Goal: Browse casually: Explore the website without a specific task or goal

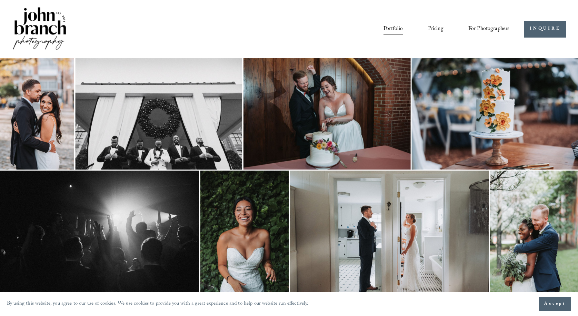
scroll to position [0, 1]
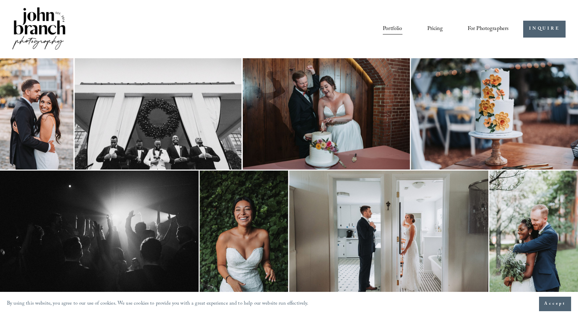
click at [256, 235] on img at bounding box center [244, 237] width 89 height 133
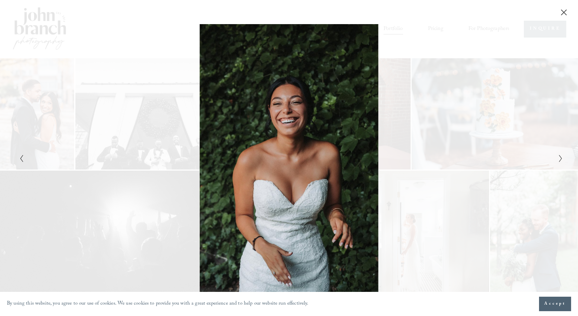
click at [561, 13] on icon "Close" at bounding box center [564, 12] width 7 height 7
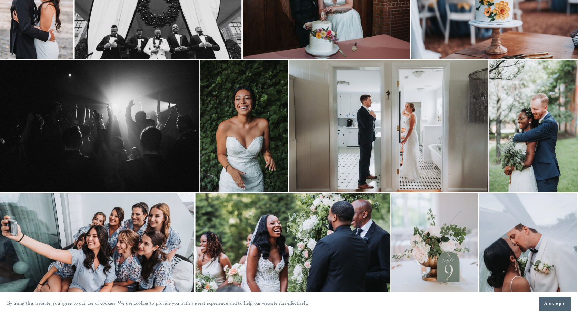
scroll to position [127, 1]
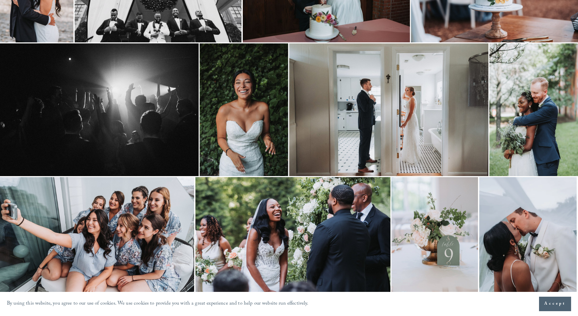
click at [567, 141] on img at bounding box center [534, 109] width 89 height 133
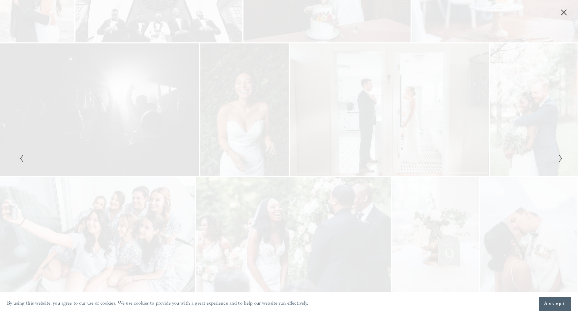
scroll to position [127, 0]
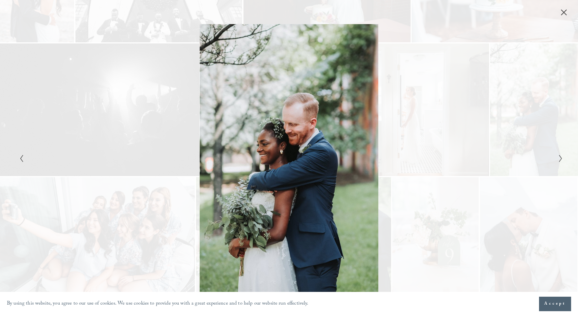
click at [561, 13] on icon "Close" at bounding box center [564, 12] width 7 height 7
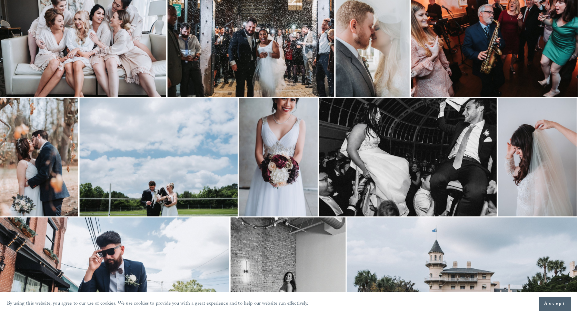
scroll to position [455, 1]
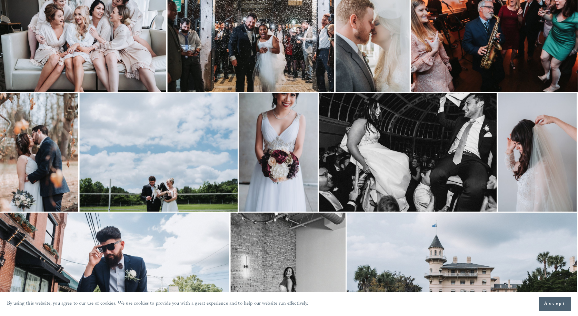
click at [182, 150] on img at bounding box center [158, 152] width 158 height 119
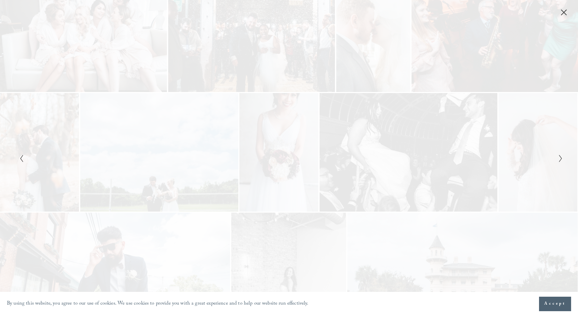
scroll to position [455, 0]
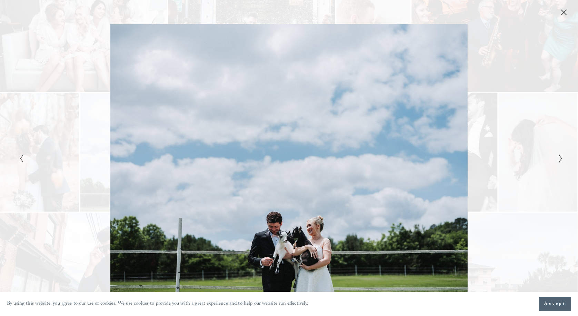
click at [564, 14] on icon "Close" at bounding box center [564, 12] width 7 height 7
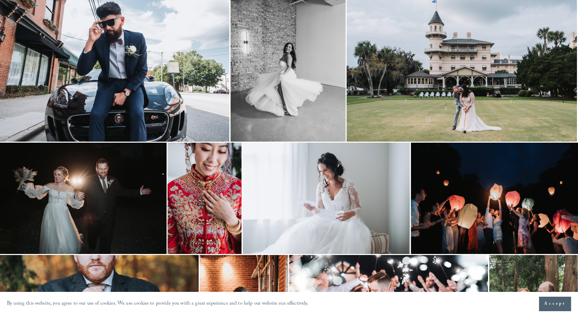
scroll to position [680, 1]
click at [383, 174] on img at bounding box center [326, 198] width 167 height 111
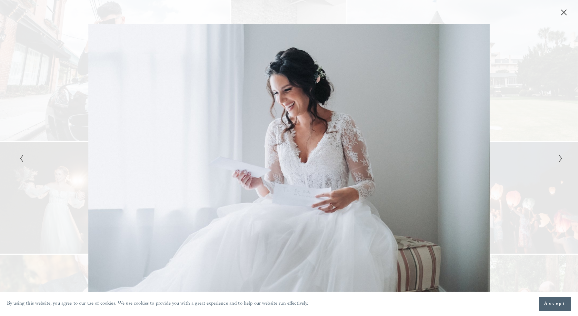
scroll to position [680, 0]
click at [563, 12] on icon "Close" at bounding box center [564, 12] width 7 height 7
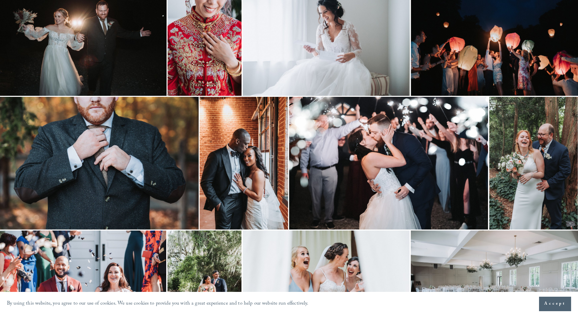
scroll to position [840, 1]
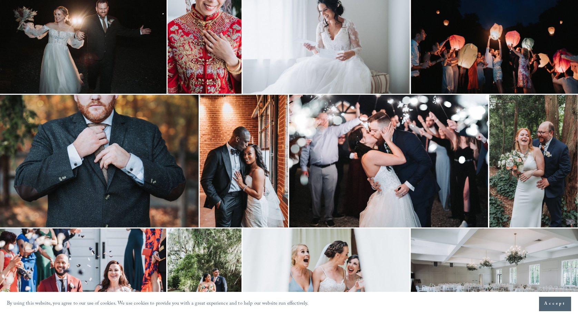
click at [233, 159] on img at bounding box center [244, 161] width 89 height 133
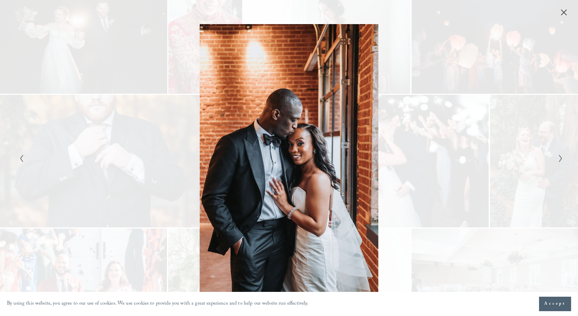
scroll to position [840, 0]
click at [563, 12] on icon "Close" at bounding box center [564, 13] width 6 height 6
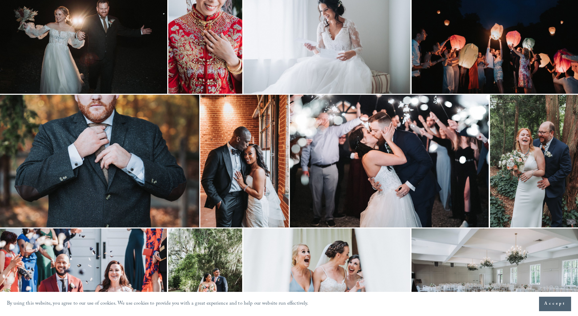
scroll to position [840, 1]
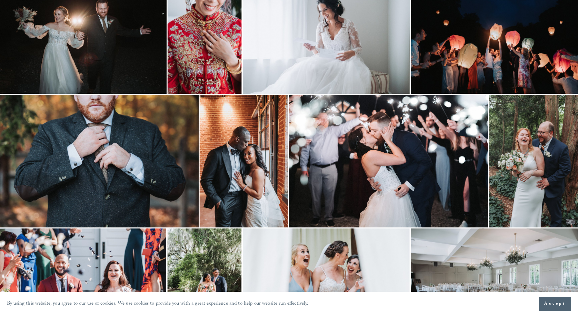
click at [423, 172] on img at bounding box center [388, 161] width 199 height 133
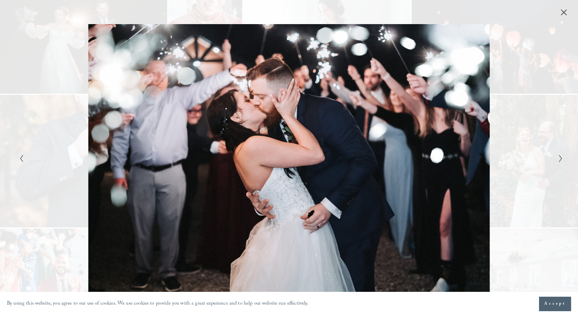
scroll to position [840, 0]
click at [561, 11] on icon "Close" at bounding box center [564, 12] width 7 height 7
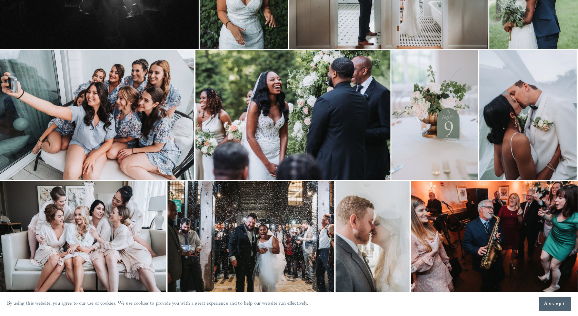
scroll to position [248, 1]
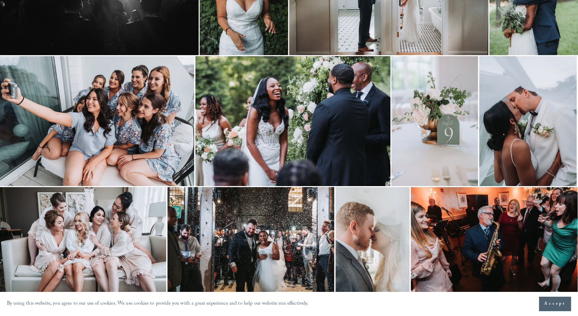
click at [524, 126] on img at bounding box center [528, 121] width 98 height 130
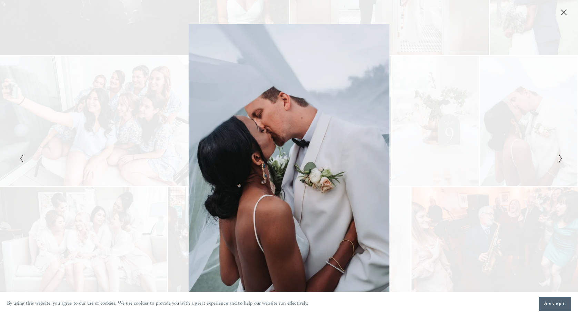
scroll to position [248, 0]
click at [563, 10] on icon "Close" at bounding box center [564, 12] width 7 height 7
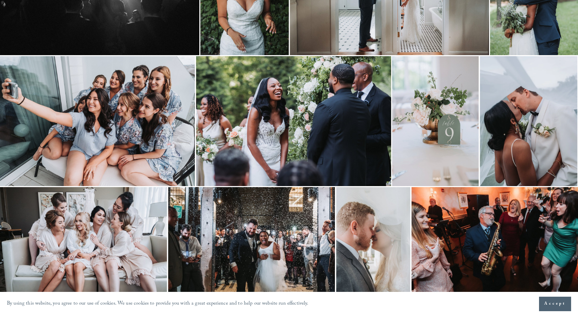
scroll to position [248, 1]
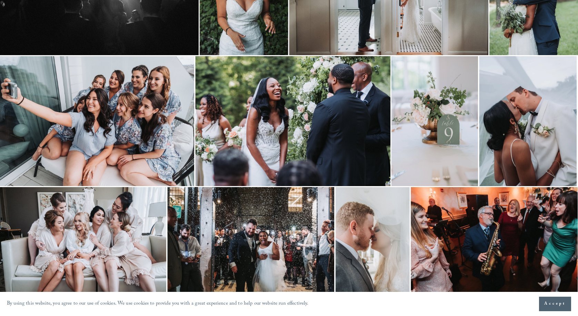
click at [116, 146] on img at bounding box center [96, 121] width 195 height 130
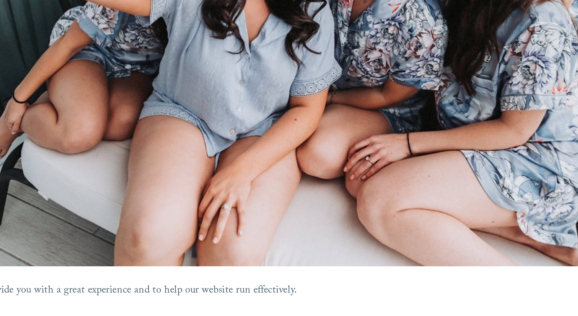
scroll to position [209, 0]
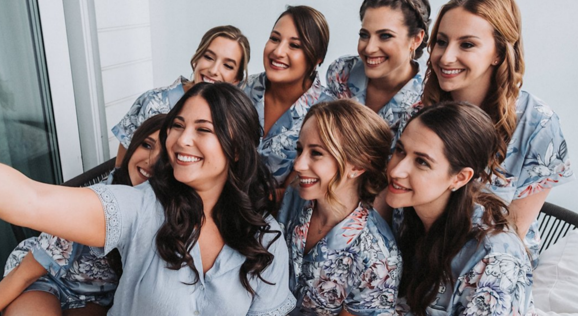
click at [289, 99] on div "Gallery" at bounding box center [425, 158] width 272 height 268
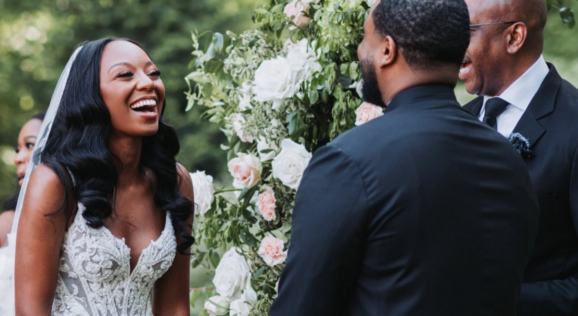
scroll to position [194, 0]
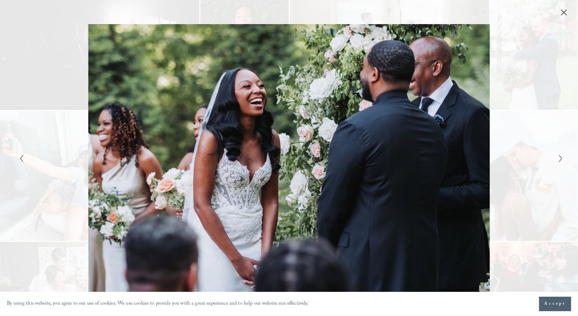
click at [563, 14] on icon "Close" at bounding box center [564, 13] width 6 height 6
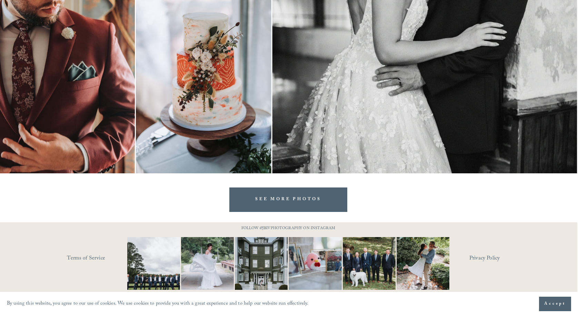
scroll to position [1722, 1]
click at [317, 197] on link "SEE MORE PHOTOS" at bounding box center [288, 200] width 118 height 25
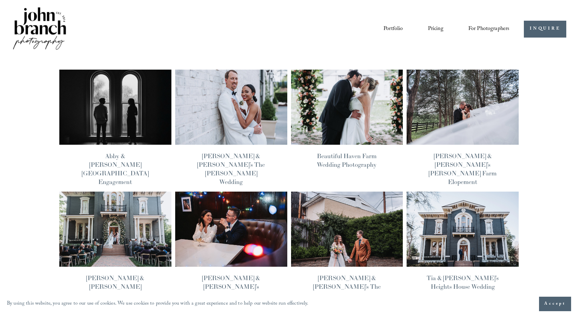
click at [464, 121] on img at bounding box center [463, 107] width 113 height 76
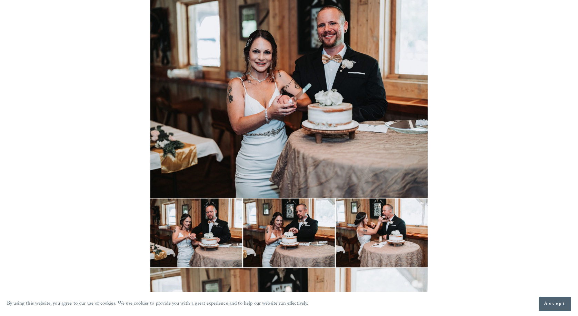
scroll to position [6449, 0]
